Goal: Find specific page/section

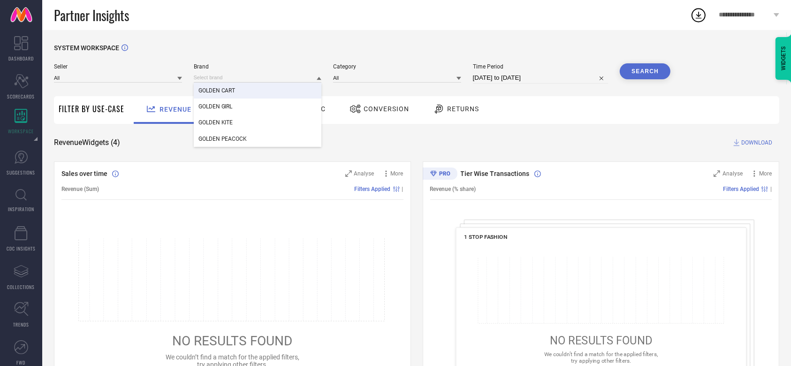
click at [231, 76] on input at bounding box center [258, 78] width 128 height 10
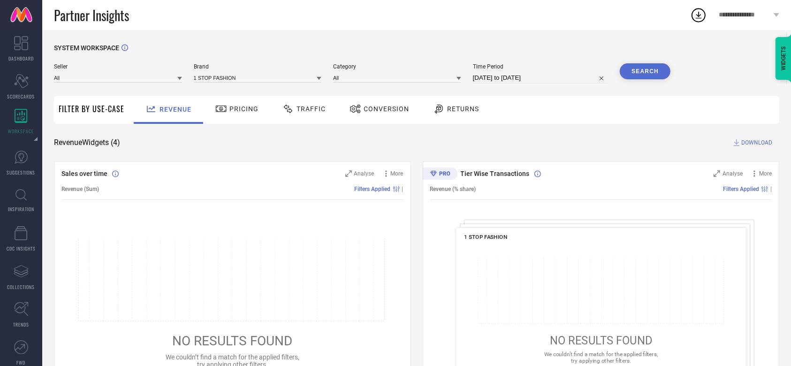
type input "brand article_type style_id LC PDP ATC Sold qty GMV Wishlist CTR CVR RPLC teal …"
click at [231, 76] on input at bounding box center [258, 78] width 128 height 10
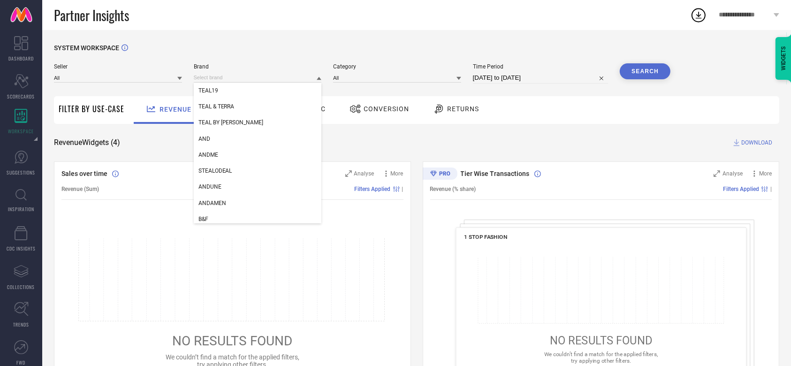
drag, startPoint x: 0, startPoint y: 0, endPoint x: 231, endPoint y: 76, distance: 243.5
click at [231, 76] on input at bounding box center [258, 78] width 128 height 10
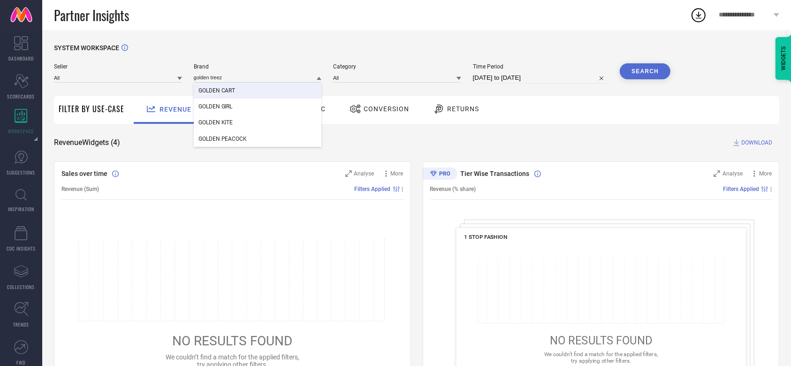
type input "golden treez"
click at [121, 88] on div "Seller All Brand golden treez GOLDEN CART GOLDEN GIRL GOLDEN KITE GOLDEN PEACOC…" at bounding box center [362, 77] width 617 height 28
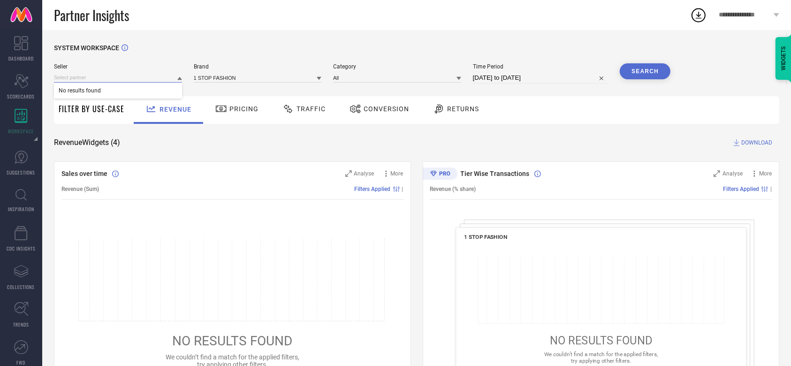
click at [102, 80] on input at bounding box center [118, 78] width 128 height 10
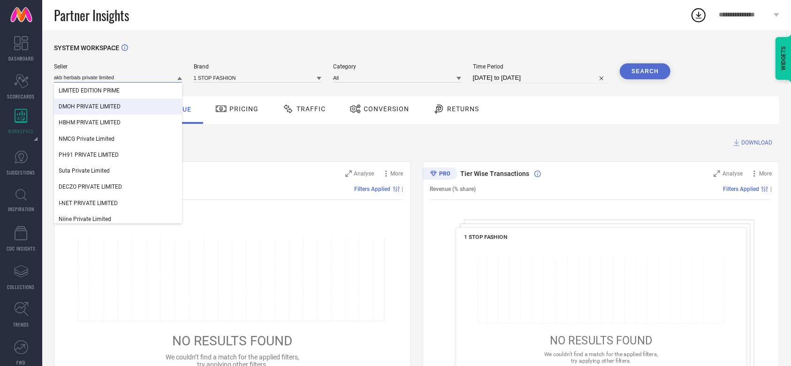
type input "akb herbals private limited"
